Goal: Task Accomplishment & Management: Manage account settings

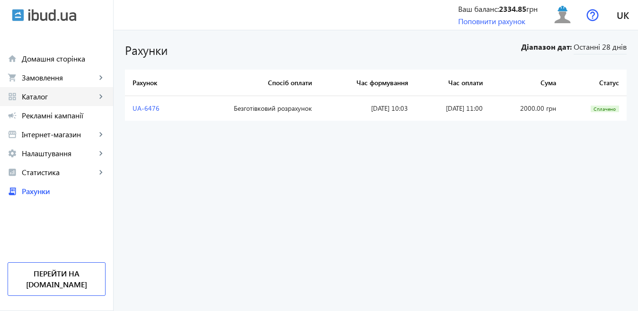
click at [47, 101] on span "Каталог" at bounding box center [59, 96] width 74 height 9
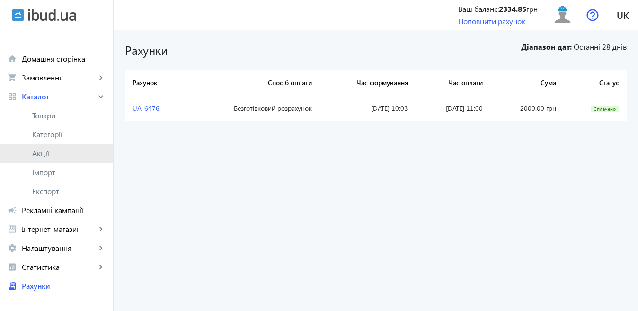
click at [45, 155] on span "Акції" at bounding box center [68, 153] width 73 height 9
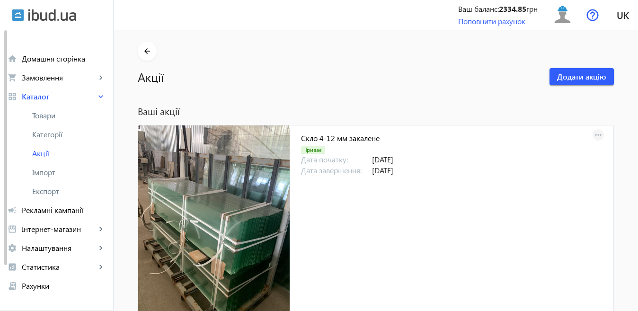
click at [598, 134] on mat-icon "more_horiz" at bounding box center [598, 135] width 13 height 13
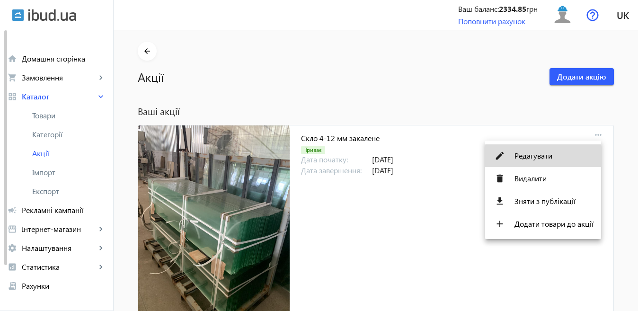
click at [549, 157] on span "Редагувати" at bounding box center [554, 156] width 79 height 8
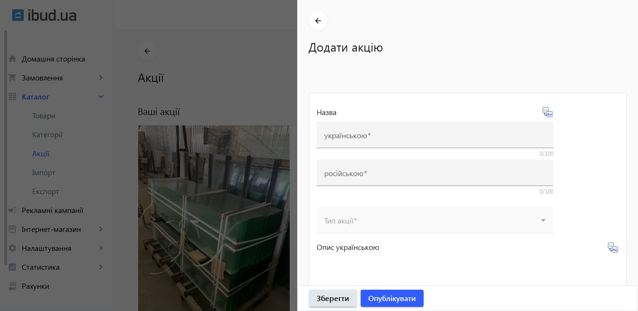
type input "Скло 4-12 мм закалене"
type input "Стекло 4-12 мм каленое"
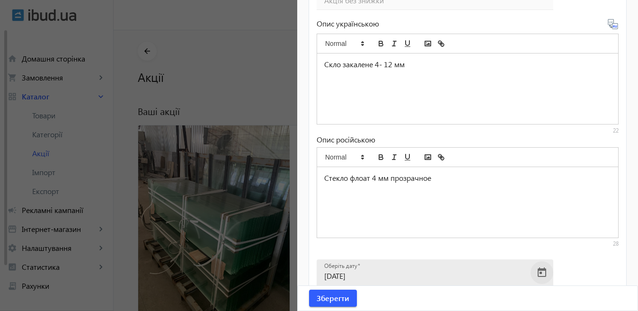
scroll to position [413, 0]
click at [544, 273] on span "Open calendar" at bounding box center [542, 272] width 23 height 23
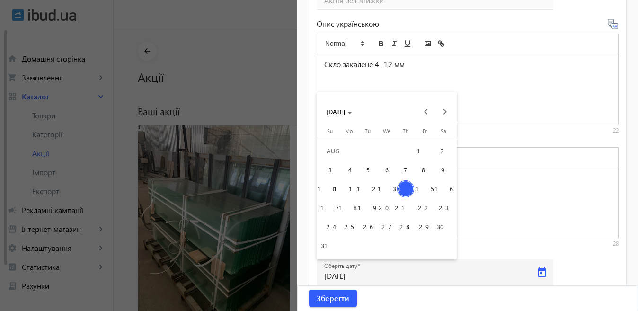
click at [367, 207] on span "19" at bounding box center [367, 207] width 17 height 17
type input "[DATE]"
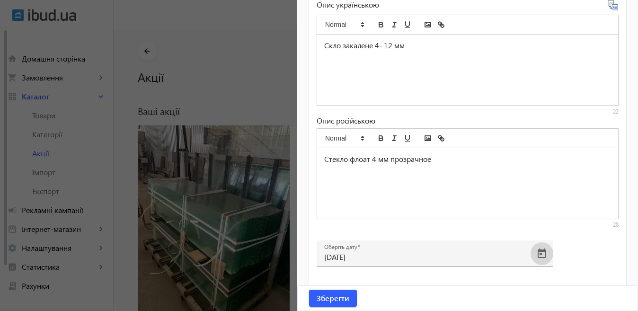
scroll to position [442, 0]
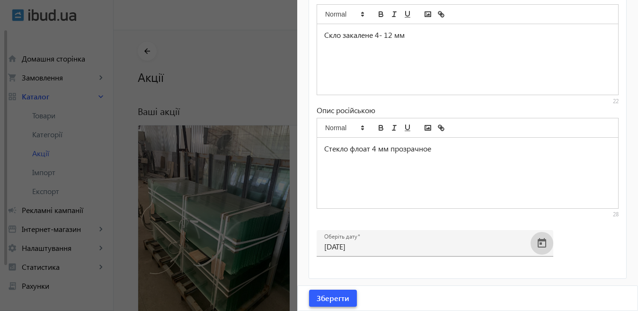
click at [346, 301] on span "Зберегти" at bounding box center [333, 298] width 33 height 10
click at [233, 216] on div at bounding box center [319, 155] width 638 height 311
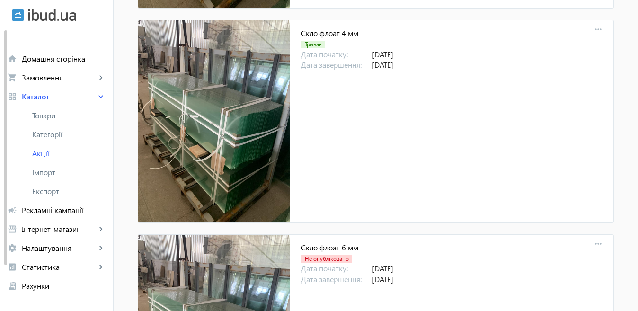
scroll to position [332, 0]
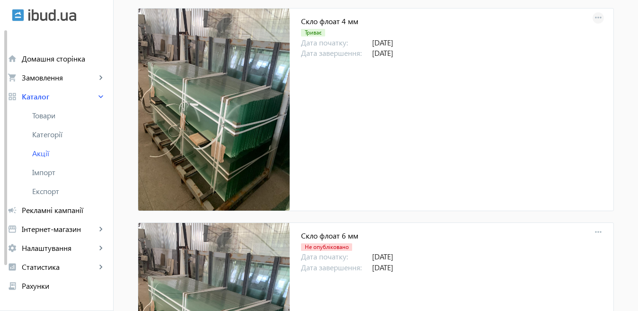
click at [595, 17] on mat-icon "more_horiz" at bounding box center [598, 17] width 13 height 13
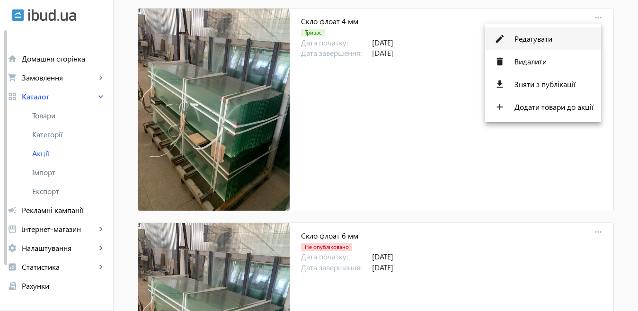
click at [547, 40] on span "Редагувати" at bounding box center [554, 39] width 79 height 8
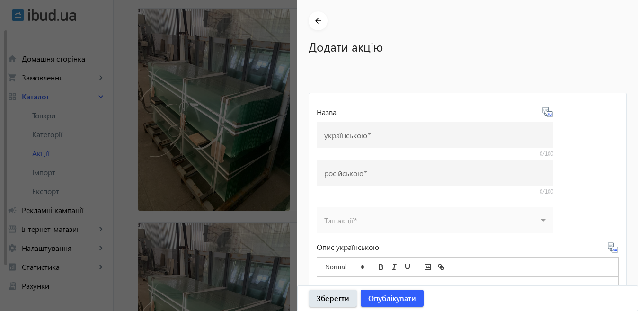
type input "Скло флоат 4 мм"
type input "Стекло флоат 4 мм"
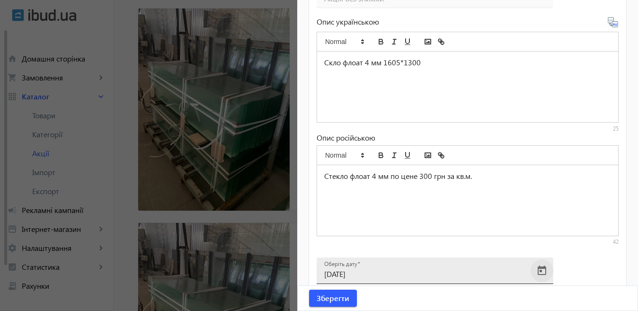
scroll to position [413, 0]
click at [542, 277] on span "Open calendar" at bounding box center [542, 271] width 23 height 23
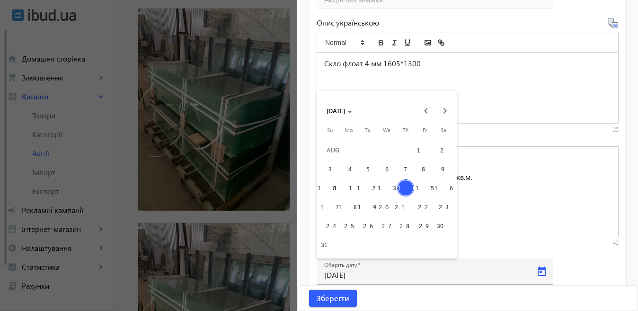
click at [368, 203] on span "19" at bounding box center [367, 206] width 17 height 17
type input "[DATE]"
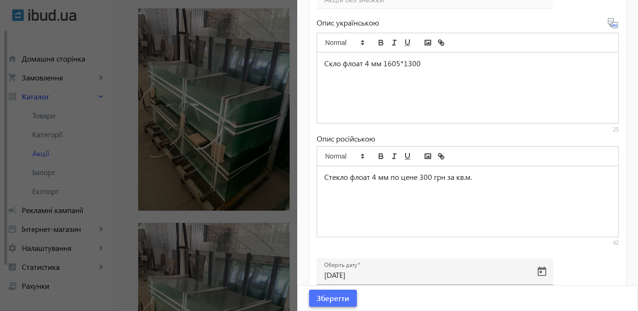
click at [346, 301] on span "Зберегти" at bounding box center [333, 298] width 33 height 10
click at [195, 189] on div at bounding box center [319, 155] width 638 height 311
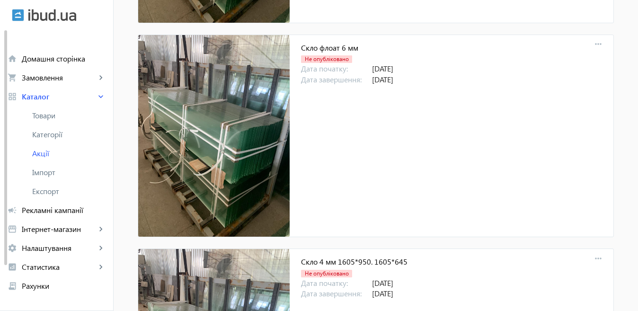
scroll to position [521, 0]
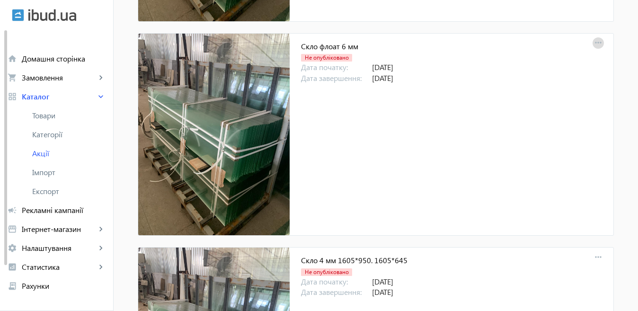
click at [599, 41] on mat-icon "more_horiz" at bounding box center [598, 42] width 13 height 13
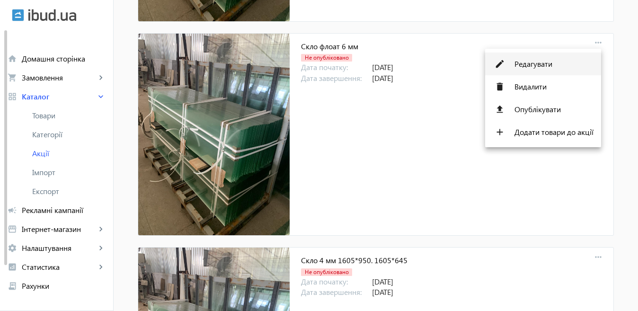
click at [529, 63] on span "Редагувати" at bounding box center [554, 64] width 79 height 8
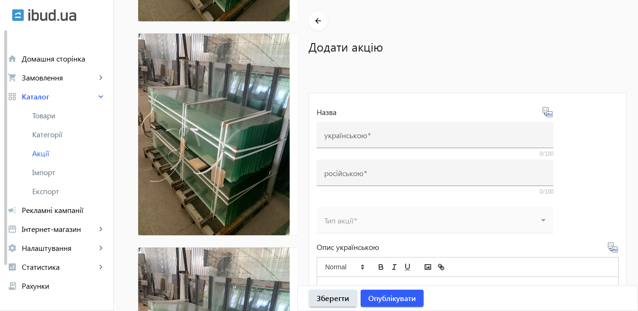
type input "Скло флоат 6 мм"
type input "Стекло 6 мм"
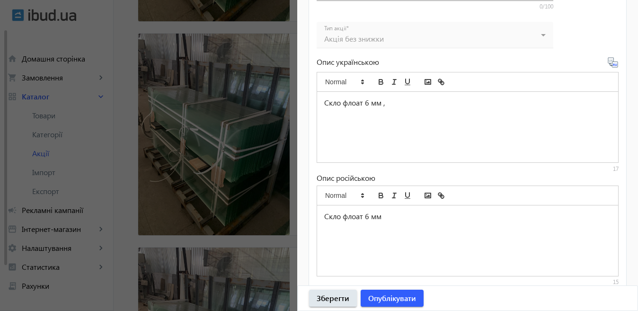
scroll to position [442, 0]
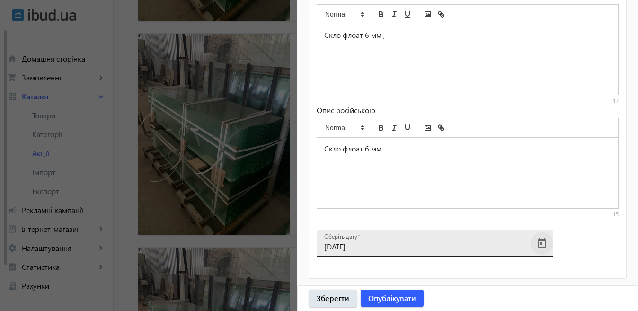
click at [542, 242] on span "Open calendar" at bounding box center [542, 243] width 23 height 23
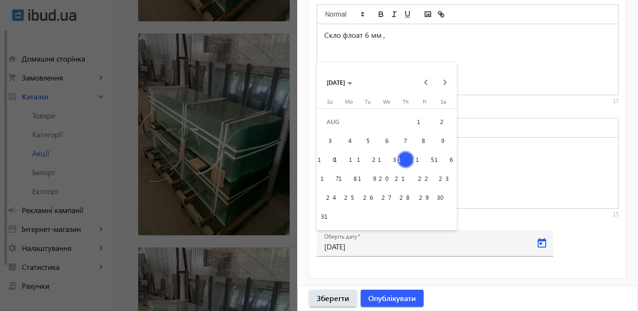
click at [365, 174] on span "19" at bounding box center [367, 178] width 17 height 17
type input "[DATE]"
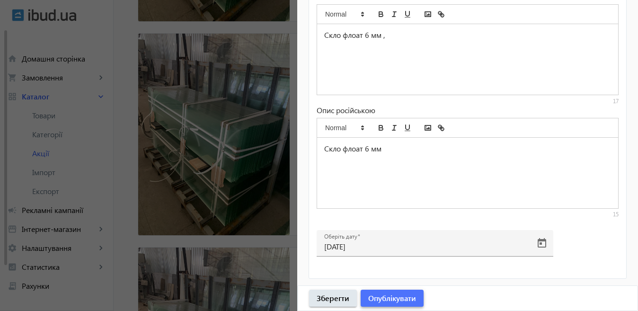
click at [394, 296] on span "Опублікувати" at bounding box center [392, 298] width 48 height 10
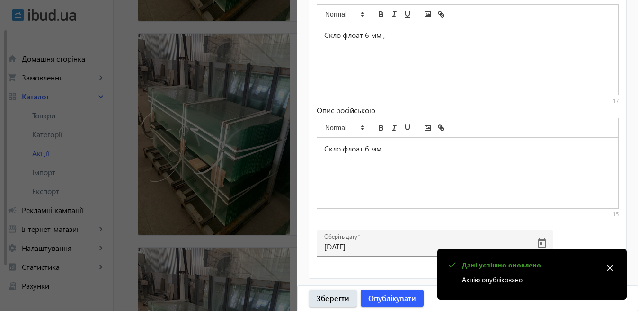
click at [252, 195] on div at bounding box center [319, 155] width 638 height 311
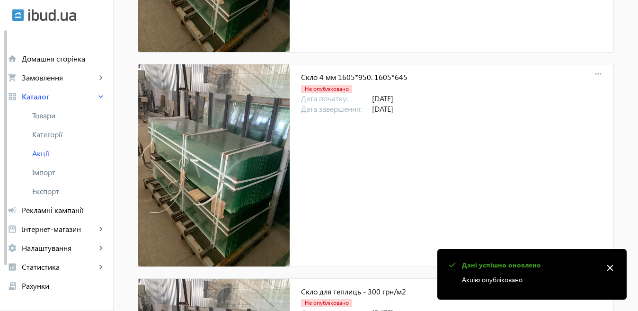
scroll to position [710, 0]
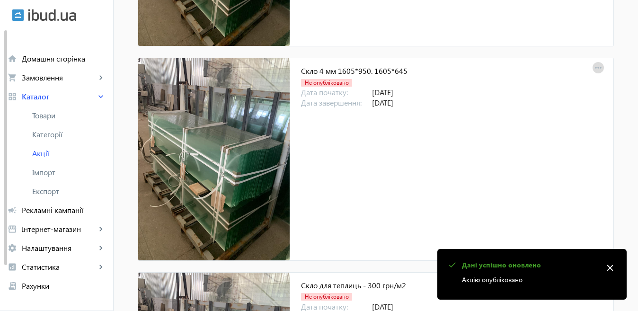
click at [598, 68] on mat-icon "more_horiz" at bounding box center [598, 68] width 13 height 13
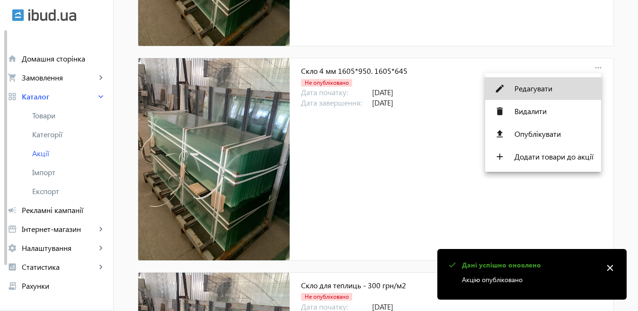
click at [522, 89] on span "Редагувати" at bounding box center [554, 89] width 79 height 8
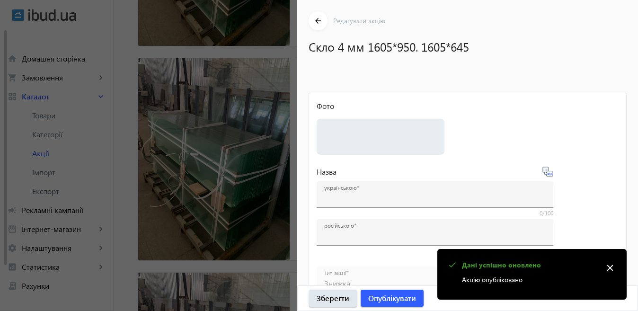
type input "Скло 4 мм 1605*950. 1605*645"
type input "Стекло 4 мм 1605*950. 1605*645"
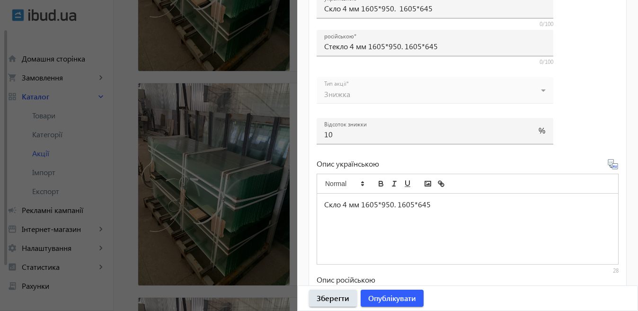
scroll to position [488, 0]
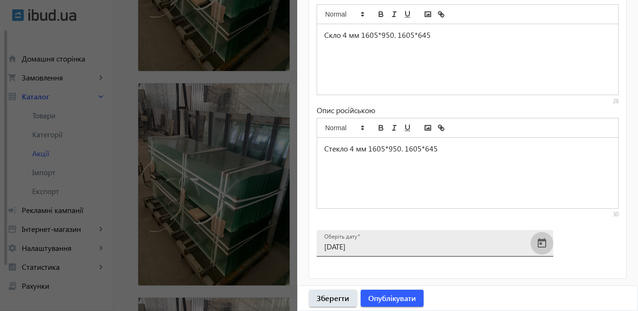
click at [541, 242] on span "Open calendar" at bounding box center [542, 243] width 23 height 23
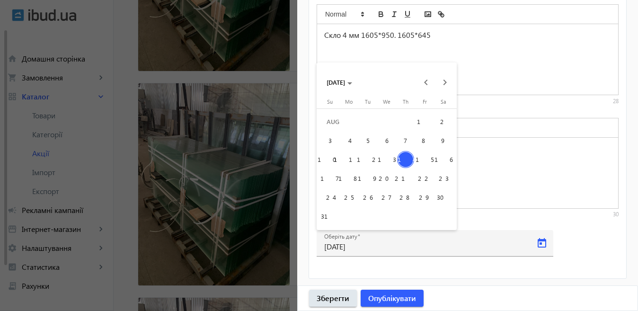
click at [367, 174] on span "19" at bounding box center [367, 178] width 17 height 17
type input "[DATE]"
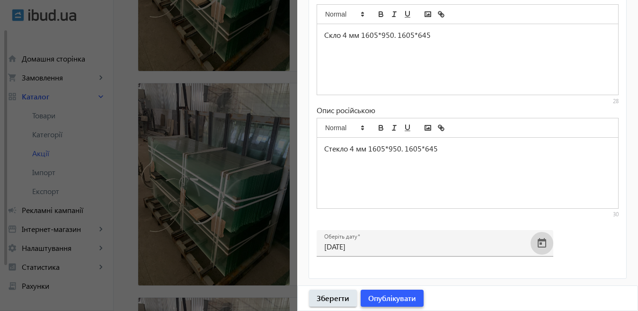
drag, startPoint x: 395, startPoint y: 298, endPoint x: 404, endPoint y: 305, distance: 11.8
click at [395, 297] on span "Опублікувати" at bounding box center [392, 298] width 48 height 10
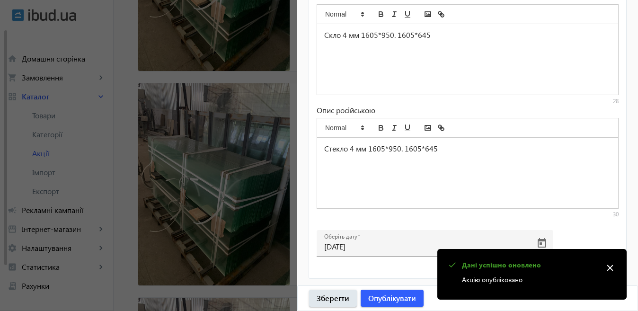
click at [251, 179] on div at bounding box center [319, 155] width 638 height 311
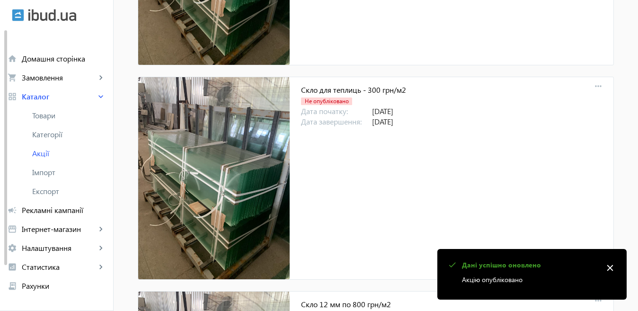
scroll to position [906, 0]
click at [597, 83] on mat-icon "more_horiz" at bounding box center [598, 86] width 13 height 13
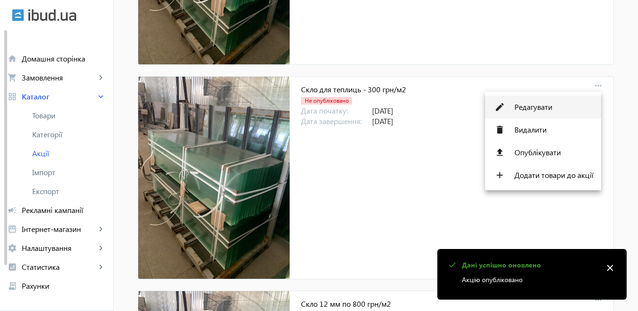
click at [517, 114] on button "edit Редагувати" at bounding box center [543, 107] width 116 height 23
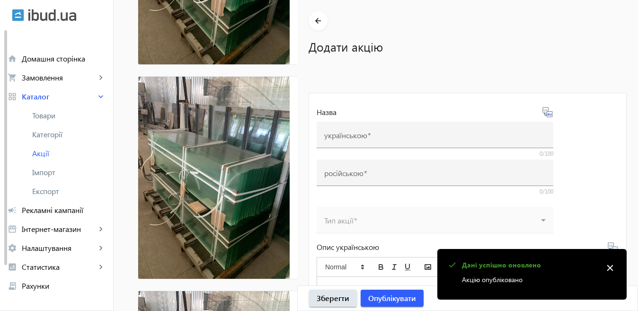
type input "Скло для теплиць - 300 грн/м2"
type input "Стекло для теплиц - 300 грн/м2"
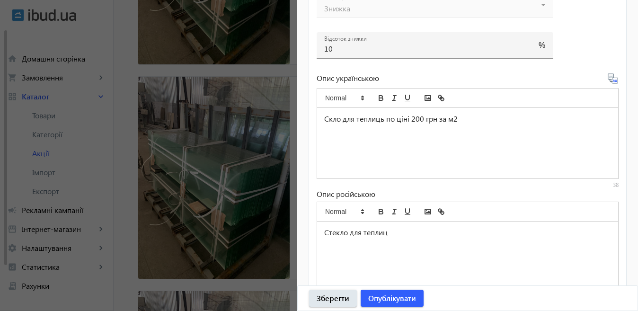
scroll to position [488, 0]
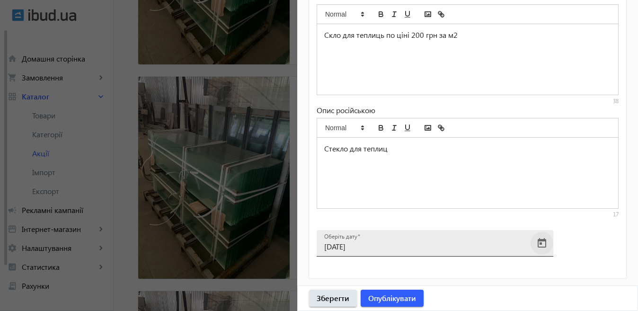
click at [540, 243] on span "Open calendar" at bounding box center [542, 243] width 23 height 23
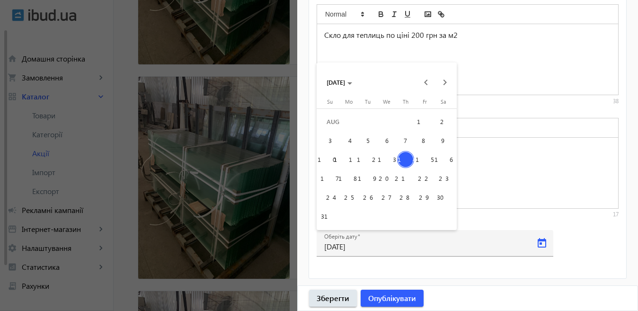
click at [366, 179] on span "19" at bounding box center [367, 178] width 17 height 17
type input "[DATE]"
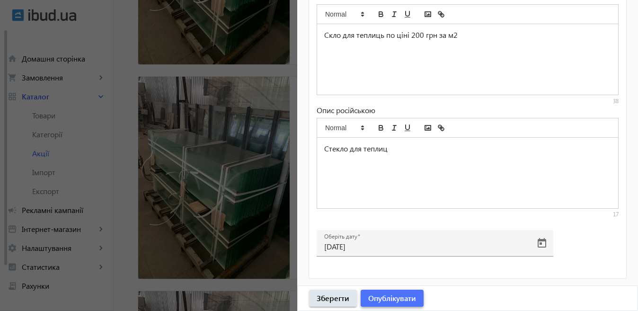
click at [400, 304] on span "button" at bounding box center [392, 298] width 63 height 23
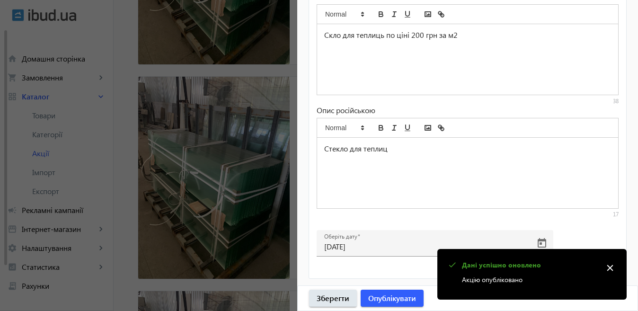
click at [242, 190] on div at bounding box center [319, 155] width 638 height 311
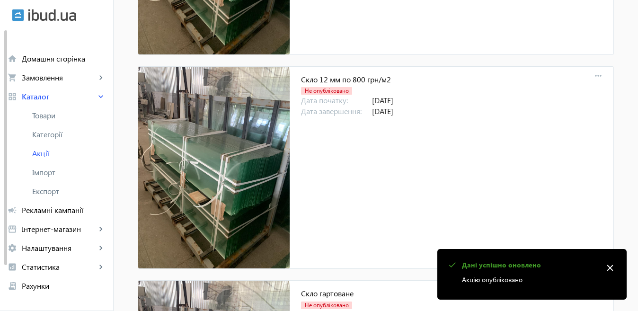
scroll to position [1143, 0]
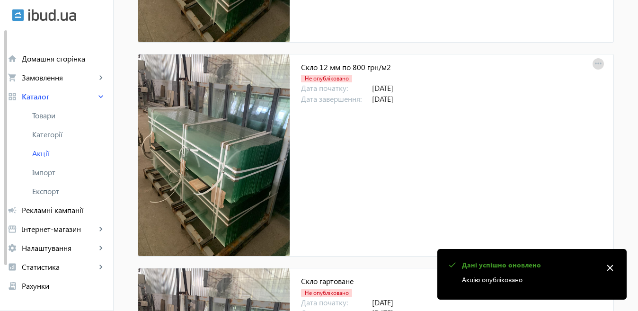
click at [596, 59] on mat-icon "more_horiz" at bounding box center [598, 63] width 13 height 13
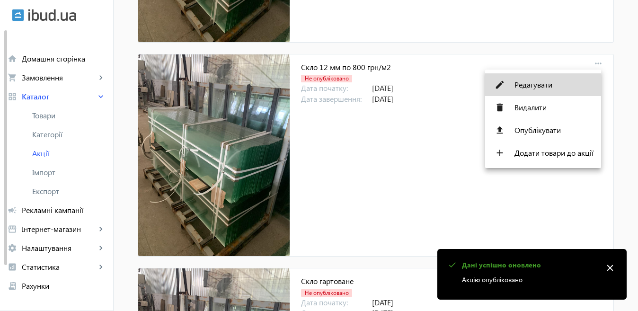
click at [529, 87] on span "Редагувати" at bounding box center [554, 85] width 79 height 8
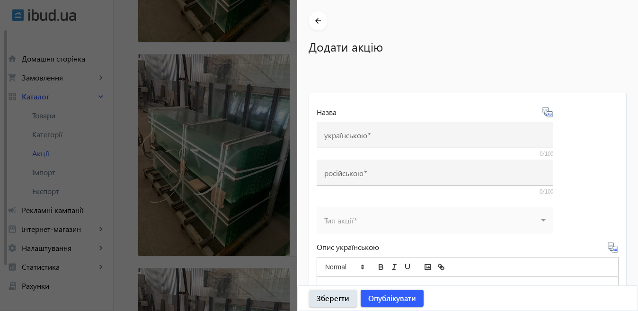
type input "Скло 12 мм по 800 грн/м2"
type input "Стекло 12 мм по 800 грн/м2"
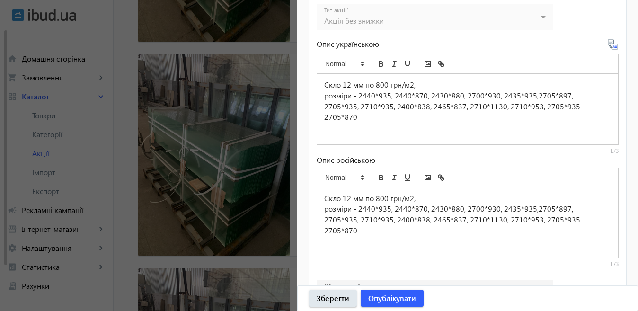
scroll to position [442, 0]
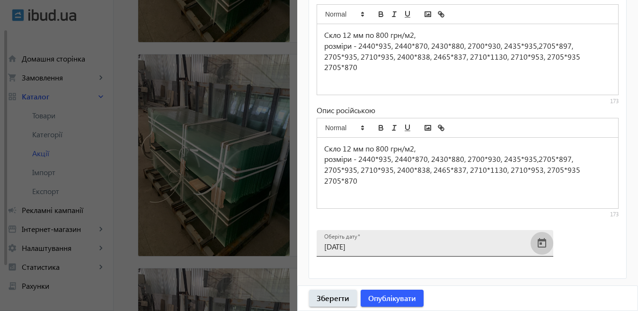
click at [542, 246] on span "Open calendar" at bounding box center [542, 243] width 23 height 23
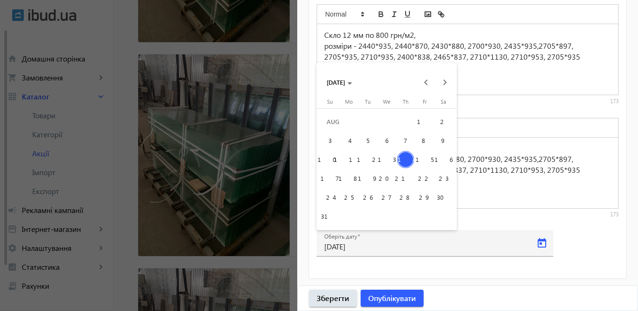
click at [368, 177] on span "19" at bounding box center [367, 178] width 17 height 17
type input "[DATE]"
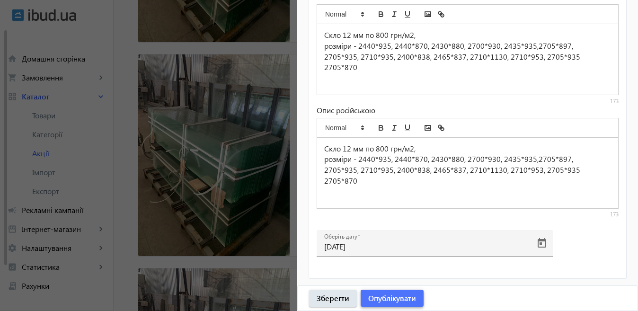
click at [386, 302] on span "Опублікувати" at bounding box center [392, 298] width 48 height 10
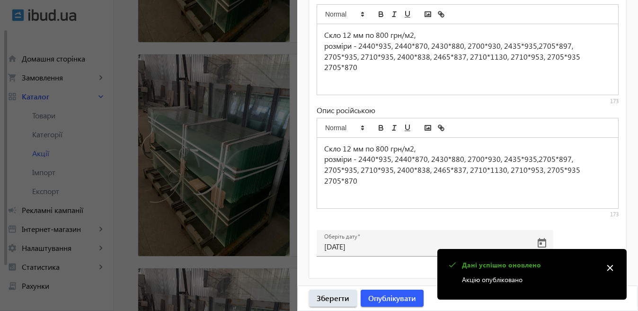
click at [251, 202] on div at bounding box center [319, 155] width 638 height 311
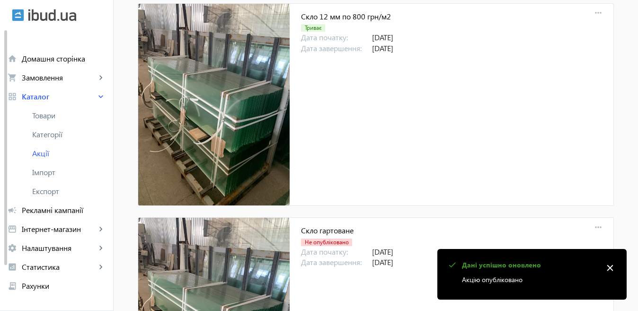
scroll to position [1330, 0]
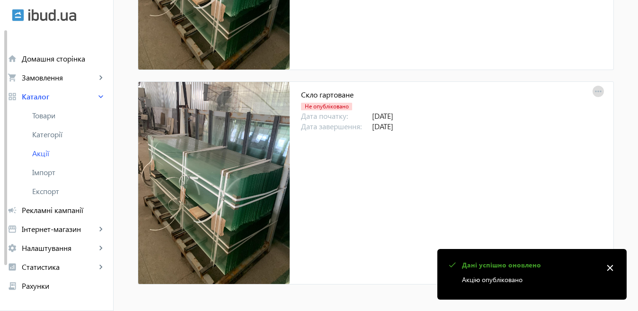
click at [597, 92] on mat-icon "more_horiz" at bounding box center [598, 91] width 13 height 13
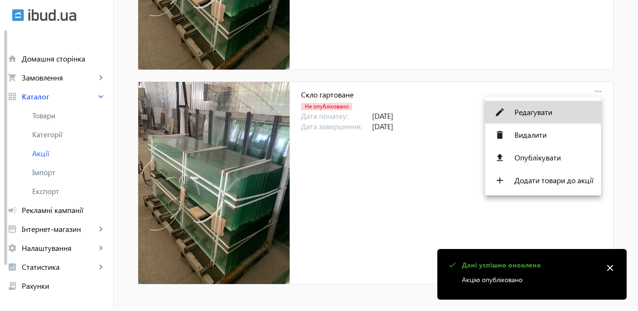
click at [525, 110] on span "Редагувати" at bounding box center [554, 112] width 79 height 8
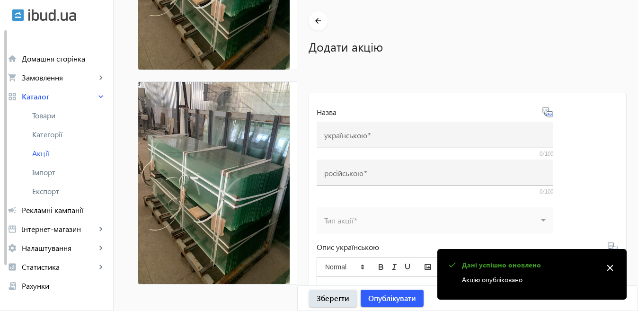
type input "Скло гартоване"
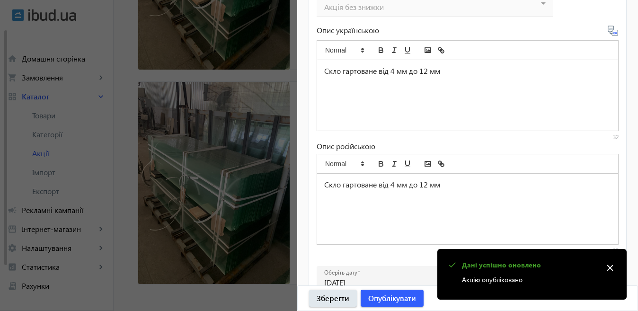
scroll to position [442, 0]
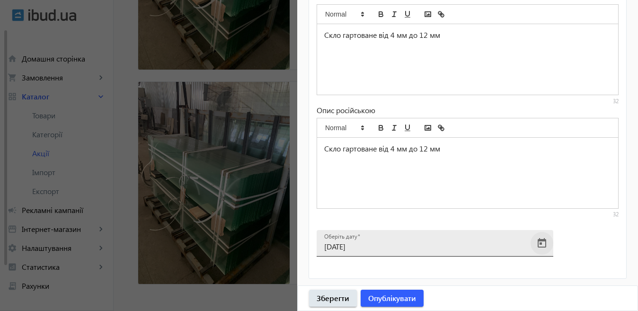
click at [542, 243] on span "Open calendar" at bounding box center [542, 243] width 23 height 23
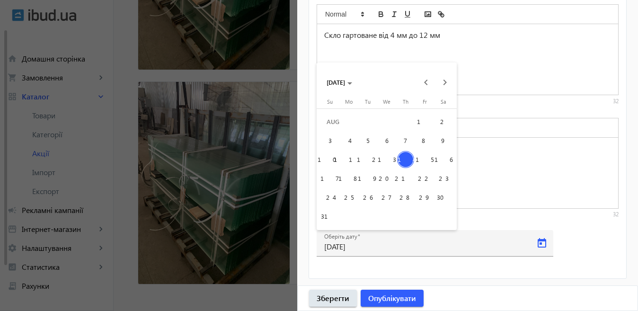
click at [371, 180] on span "19" at bounding box center [367, 178] width 17 height 17
type input "[DATE]"
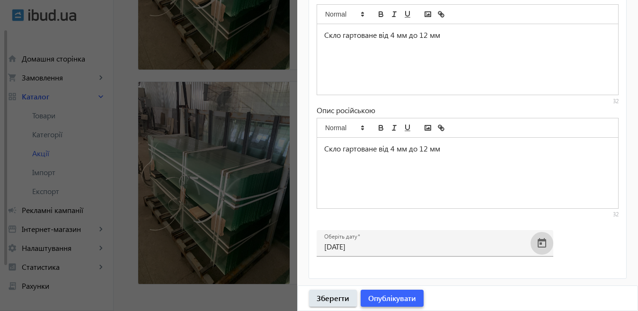
click at [390, 300] on span "Опублікувати" at bounding box center [392, 298] width 48 height 10
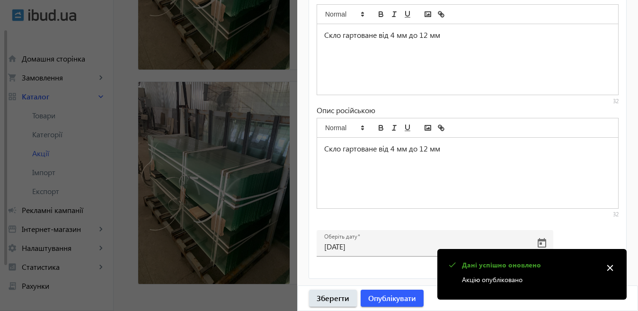
click at [205, 159] on div at bounding box center [319, 155] width 638 height 311
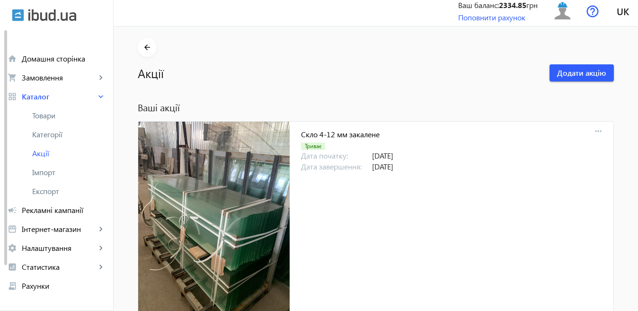
scroll to position [0, 0]
